Goal: Information Seeking & Learning: Learn about a topic

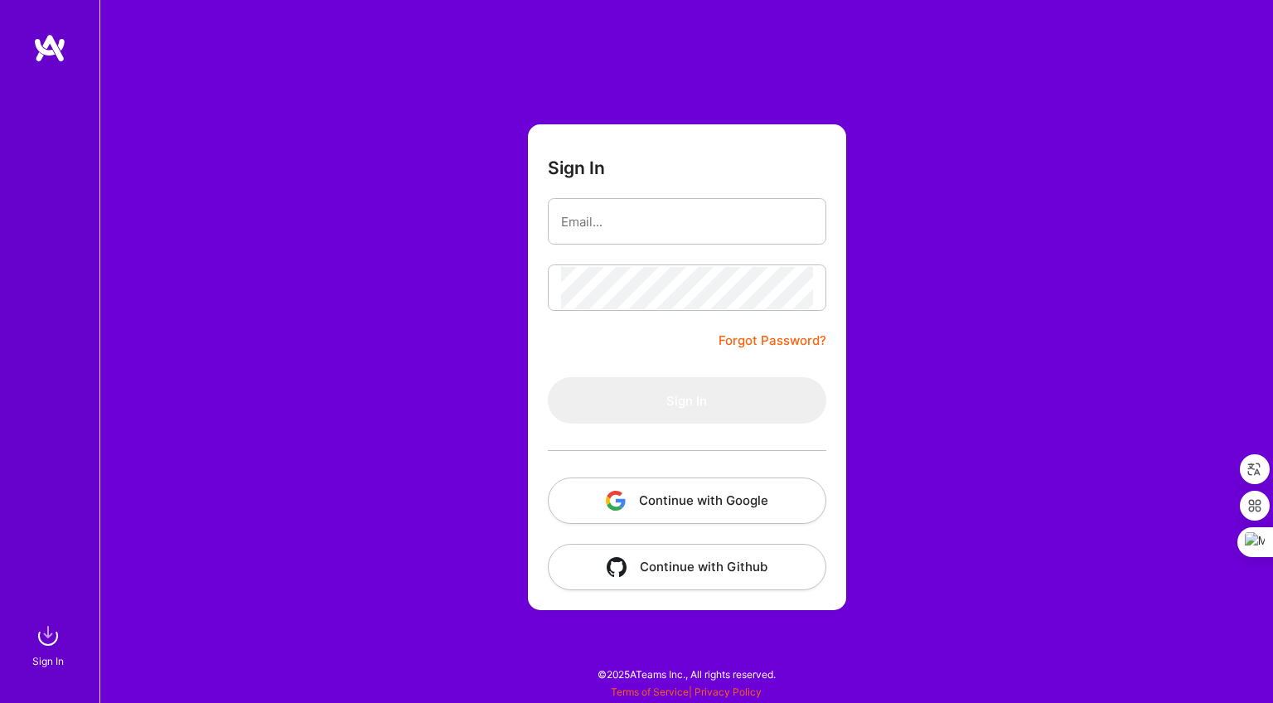
click at [741, 490] on button "Continue with Google" at bounding box center [687, 500] width 279 height 46
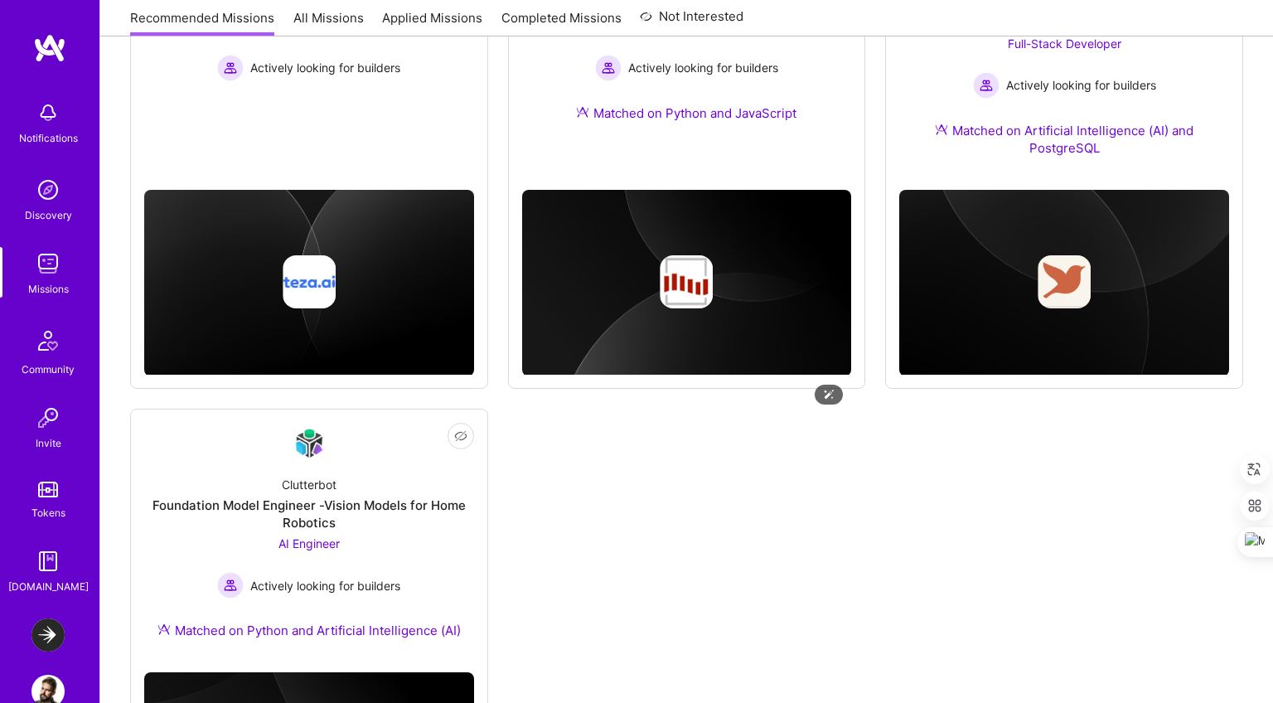
scroll to position [1169, 0]
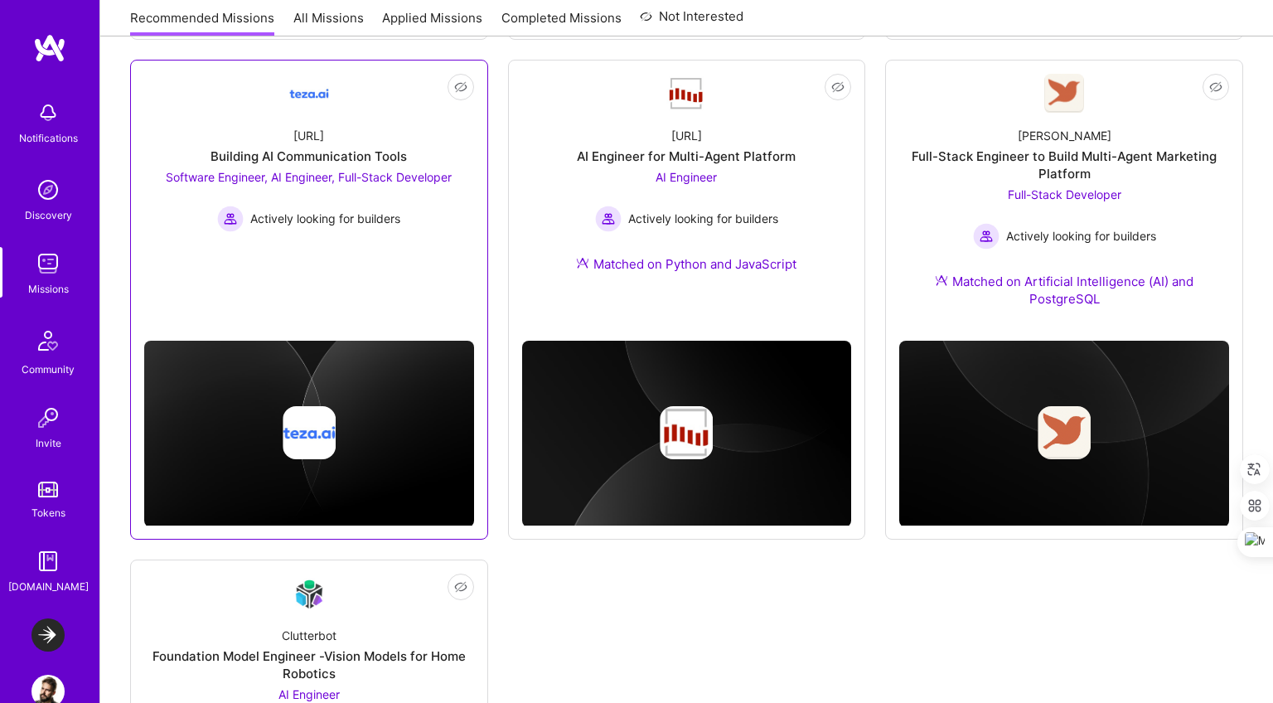
click at [423, 208] on div "Actively looking for builders" at bounding box center [309, 219] width 286 height 27
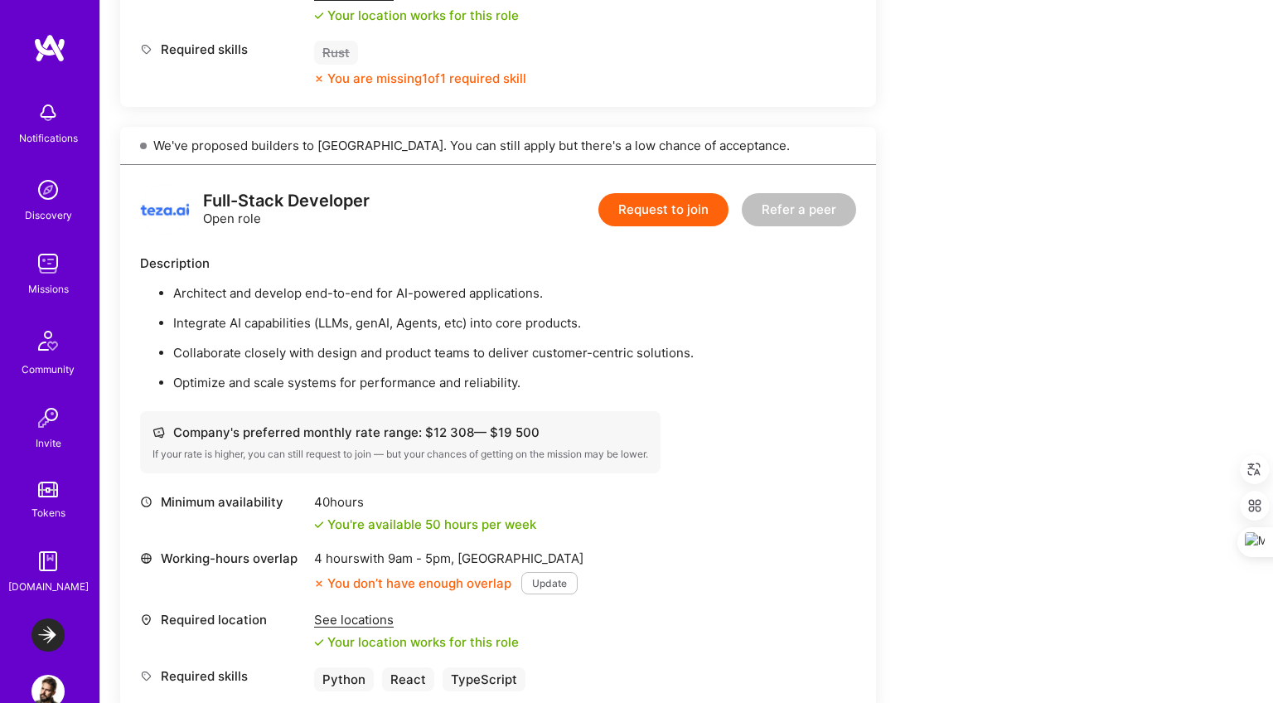
scroll to position [1040, 0]
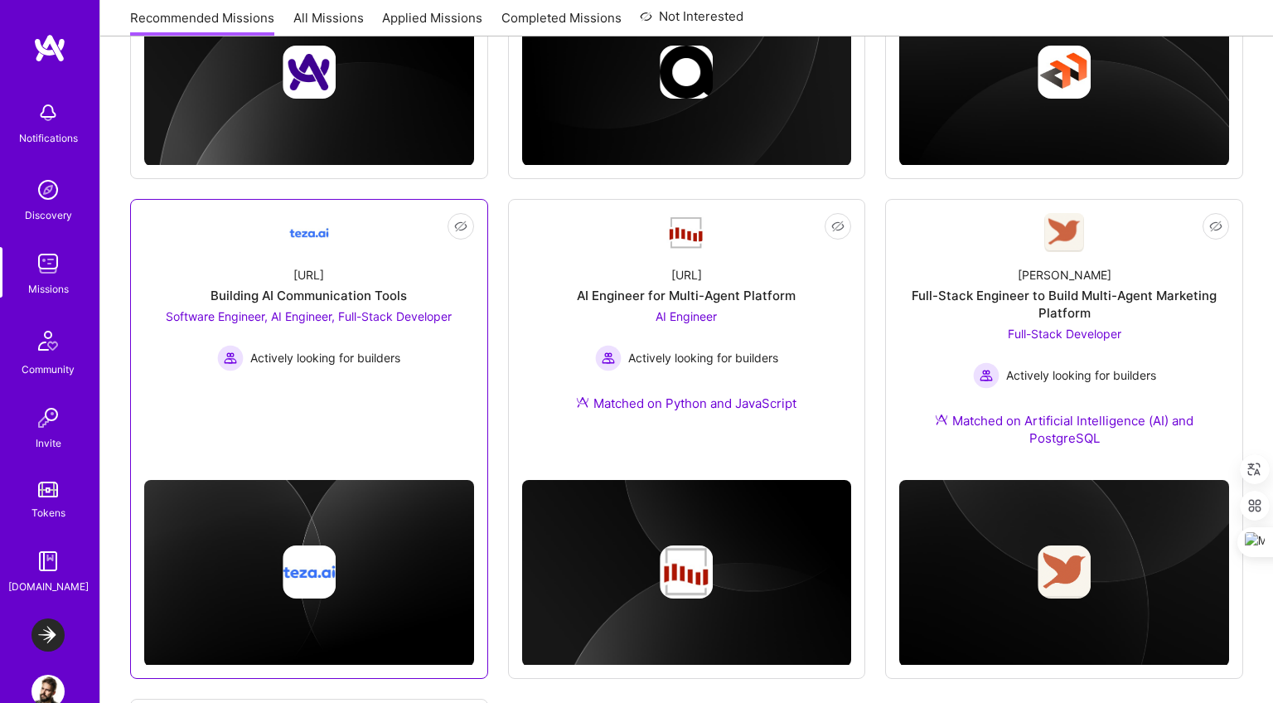
scroll to position [989, 0]
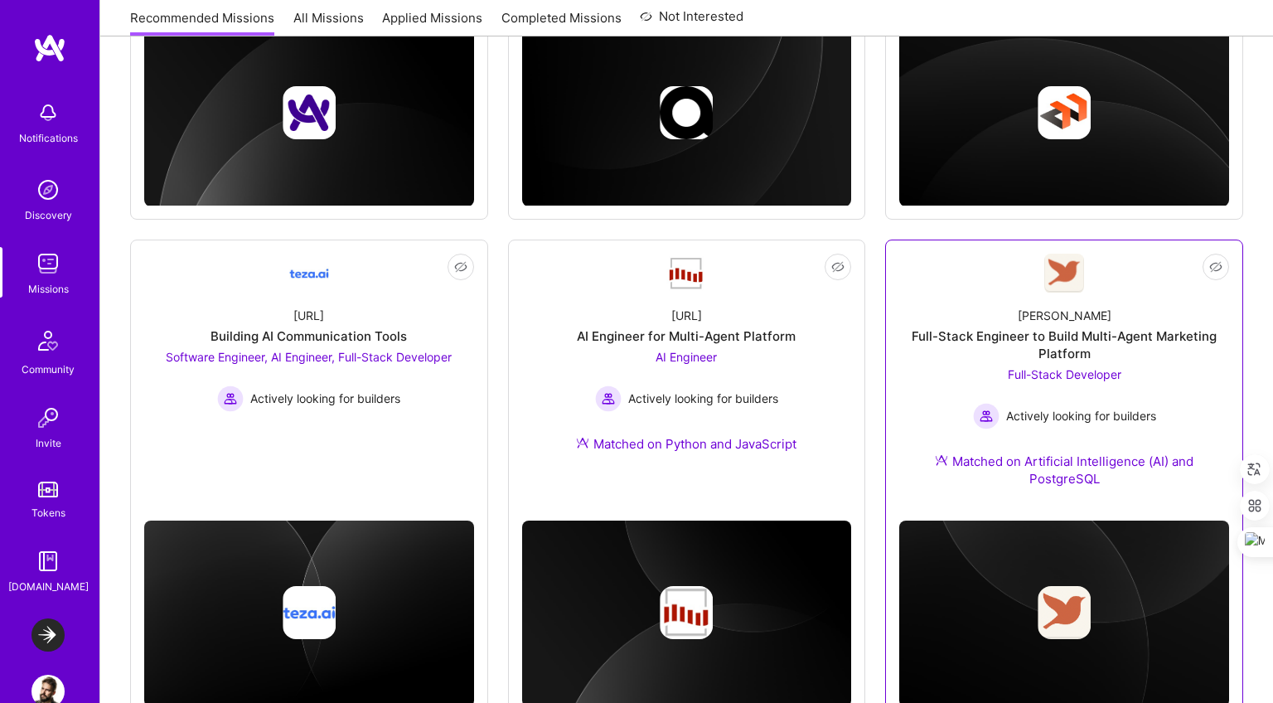
click at [1078, 291] on img at bounding box center [1065, 273] width 40 height 39
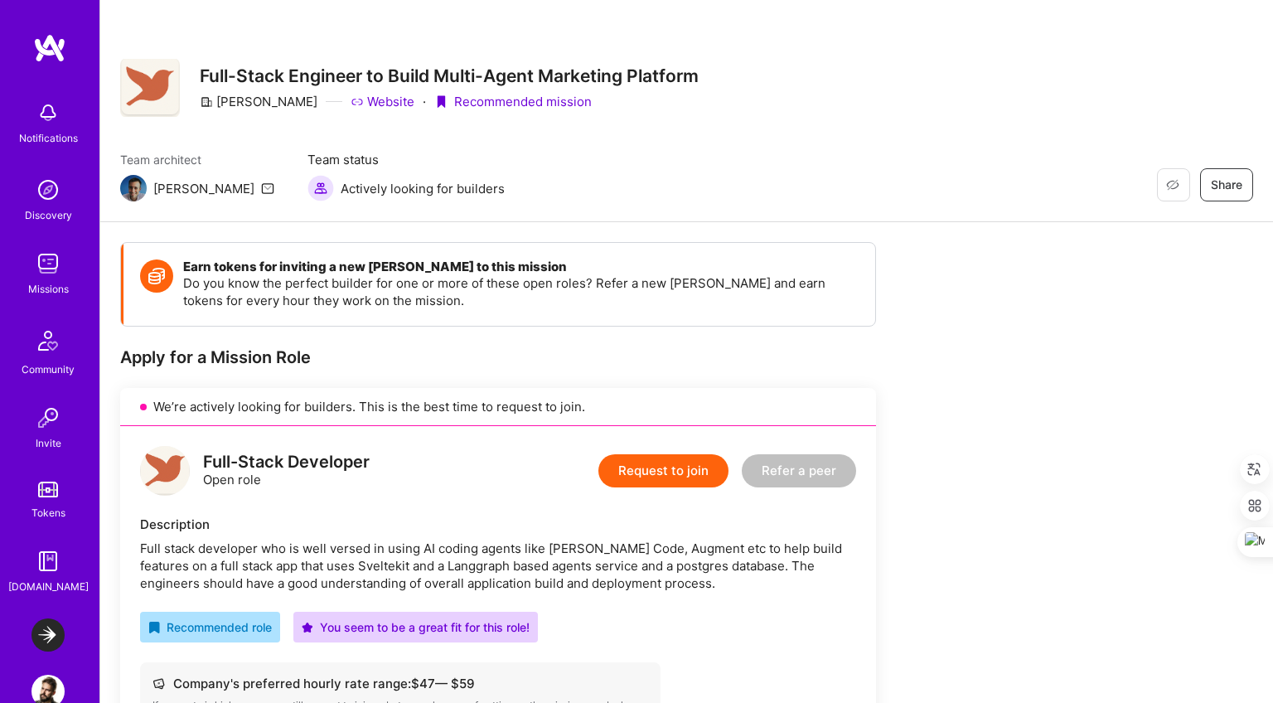
scroll to position [312, 0]
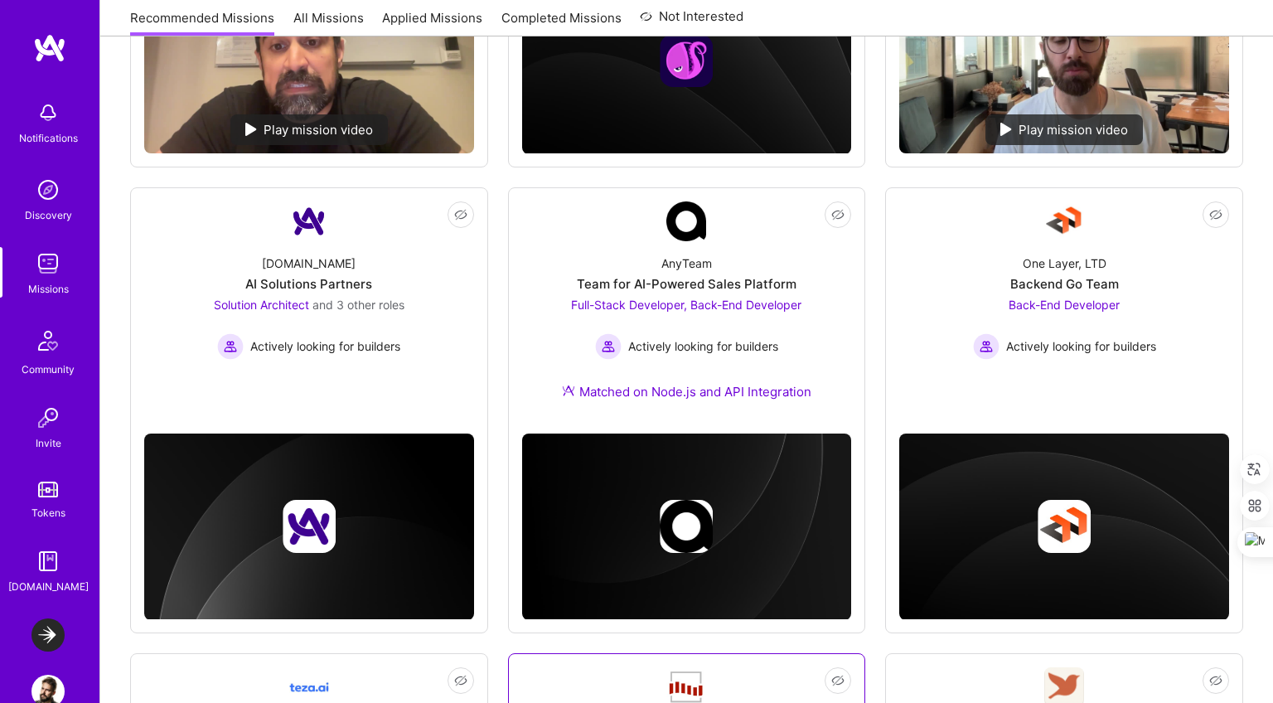
scroll to position [481, 0]
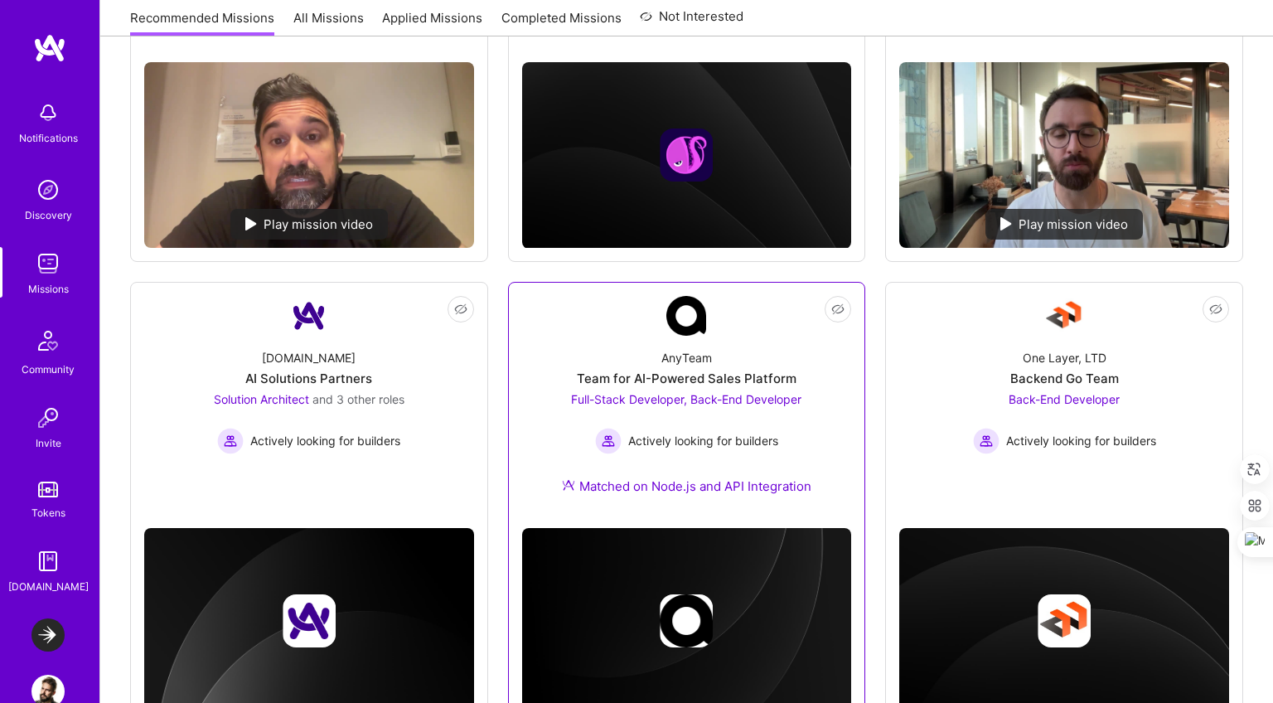
click at [696, 376] on div "Team for AI-Powered Sales Platform" at bounding box center [687, 378] width 220 height 17
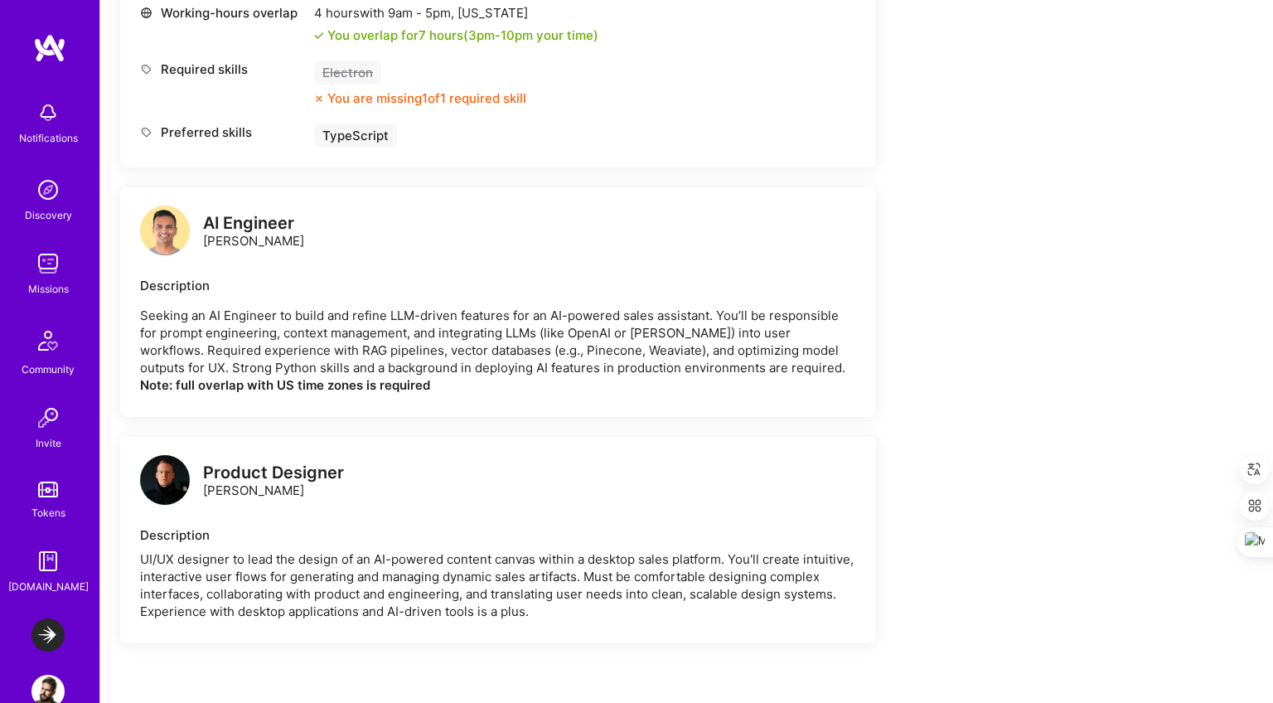
scroll to position [1598, 0]
